Goal: Task Accomplishment & Management: Complete application form

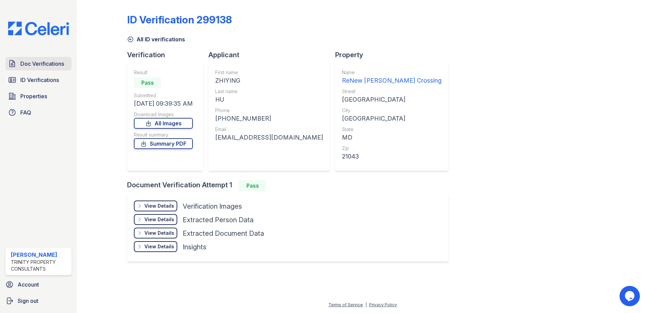
click at [43, 65] on span "Doc Verifications" at bounding box center [42, 64] width 44 height 8
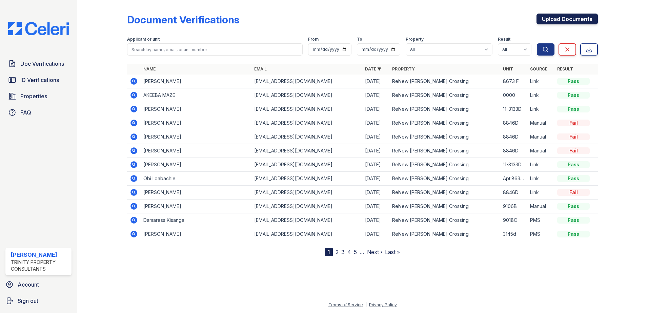
click at [554, 17] on link "Upload Documents" at bounding box center [566, 19] width 61 height 11
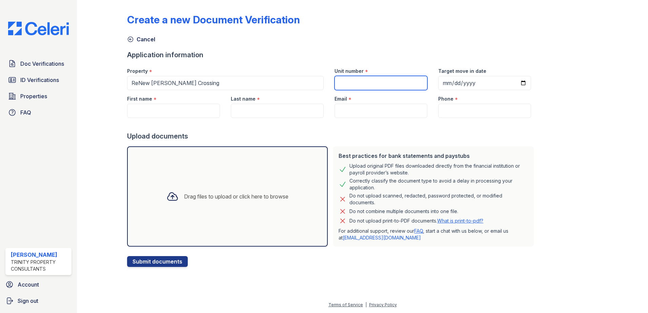
click at [389, 82] on input "Unit number" at bounding box center [380, 83] width 93 height 14
paste input "[EMAIL_ADDRESS][DOMAIN_NAME]"
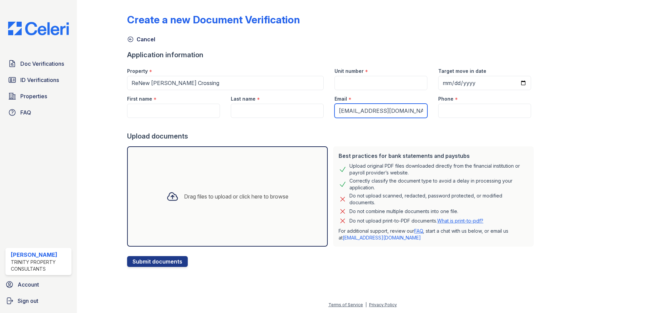
type input "[EMAIL_ADDRESS][DOMAIN_NAME]"
paste input "[PHONE_NUMBER]"
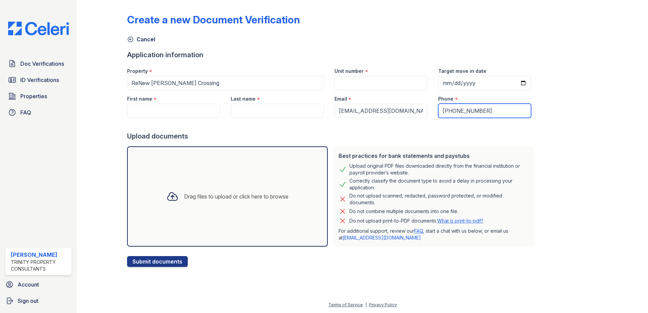
type input "[PHONE_NUMBER]"
click at [512, 81] on input "Target move in date" at bounding box center [484, 83] width 93 height 14
type input "[DATE]"
click at [159, 111] on input "First name" at bounding box center [173, 111] width 93 height 14
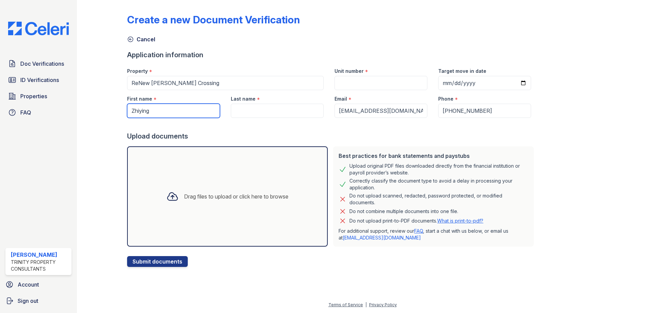
type input "Zhiying"
type input "Hu"
click at [389, 79] on input "Unit number" at bounding box center [380, 83] width 93 height 14
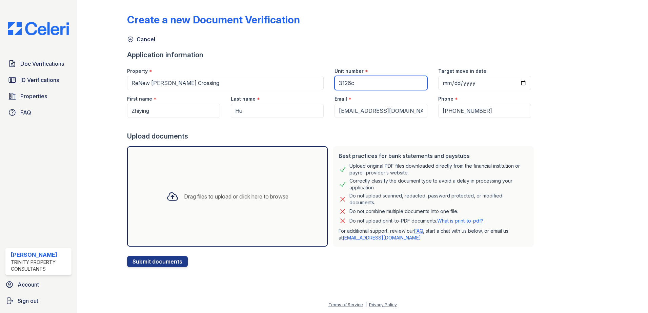
type input "3126c"
click at [244, 273] on div "Create a new Document Verification Cancel Application information Property * Re…" at bounding box center [362, 139] width 549 height 278
click at [281, 224] on div "Drag files to upload or click here to browse" at bounding box center [227, 196] width 201 height 100
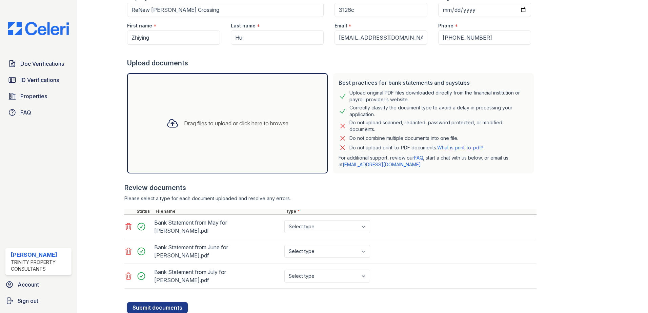
scroll to position [78, 0]
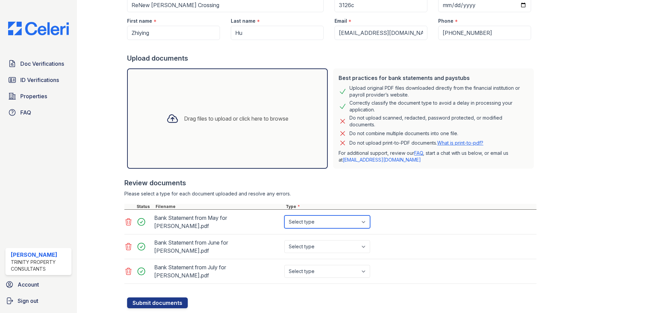
click at [358, 220] on select "Select type Paystub Bank Statement Offer Letter Tax Documents Benefit Award Let…" at bounding box center [327, 221] width 86 height 13
select select "bank_statement"
click at [284, 215] on select "Select type Paystub Bank Statement Offer Letter Tax Documents Benefit Award Let…" at bounding box center [327, 221] width 86 height 13
click at [364, 240] on select "Select type Paystub Bank Statement Offer Letter Tax Documents Benefit Award Let…" at bounding box center [327, 246] width 86 height 13
select select "bank_statement"
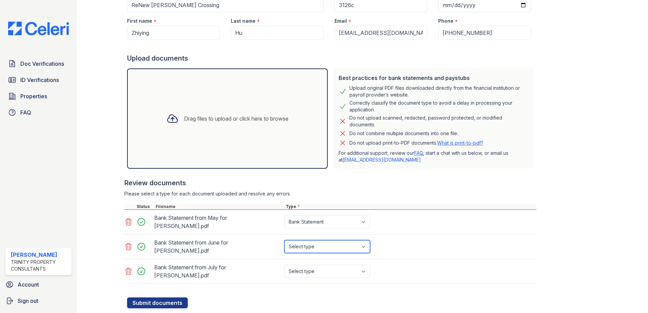
click at [284, 240] on select "Select type Paystub Bank Statement Offer Letter Tax Documents Benefit Award Let…" at bounding box center [327, 246] width 86 height 13
click at [366, 265] on select "Select type Paystub Bank Statement Offer Letter Tax Documents Benefit Award Let…" at bounding box center [327, 271] width 86 height 13
select select "bank_statement"
click at [284, 265] on select "Select type Paystub Bank Statement Offer Letter Tax Documents Benefit Award Let…" at bounding box center [327, 271] width 86 height 13
click at [169, 297] on button "Submit documents" at bounding box center [157, 302] width 61 height 11
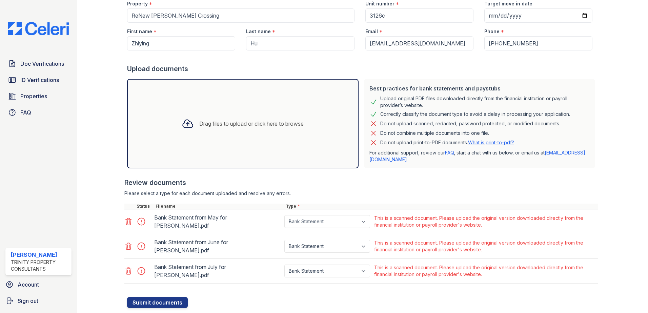
scroll to position [96, 0]
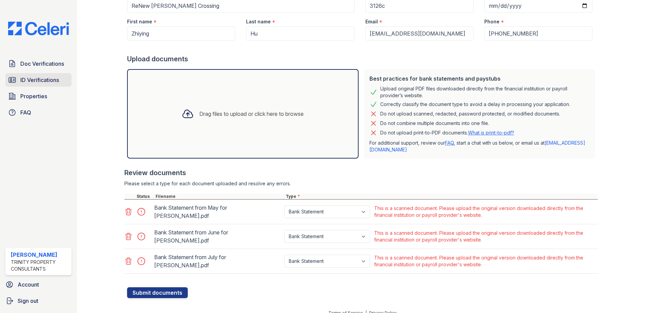
click at [41, 82] on span "ID Verifications" at bounding box center [39, 80] width 39 height 8
